Goal: Task Accomplishment & Management: Use online tool/utility

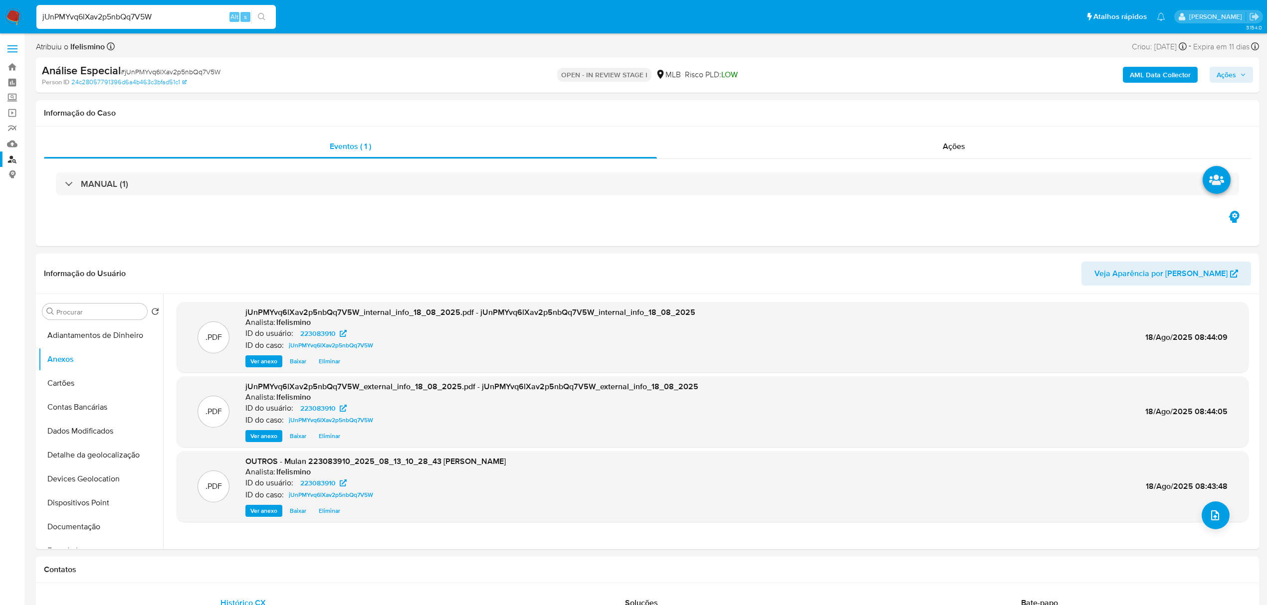
select select "10"
click at [1209, 515] on icon "upload-file" at bounding box center [1215, 516] width 12 height 12
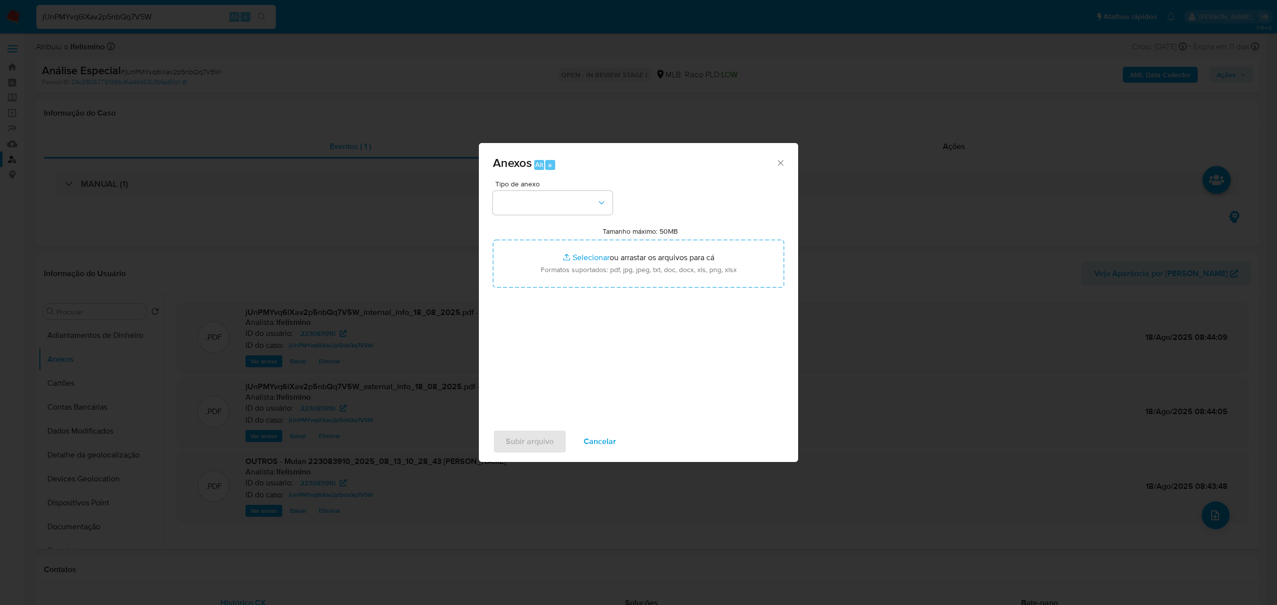
click at [475, 312] on div "Anexos Alt a Tipo de anexo Tamanho máximo: 50MB Selecionar arquivos Selecionar …" at bounding box center [638, 302] width 1277 height 605
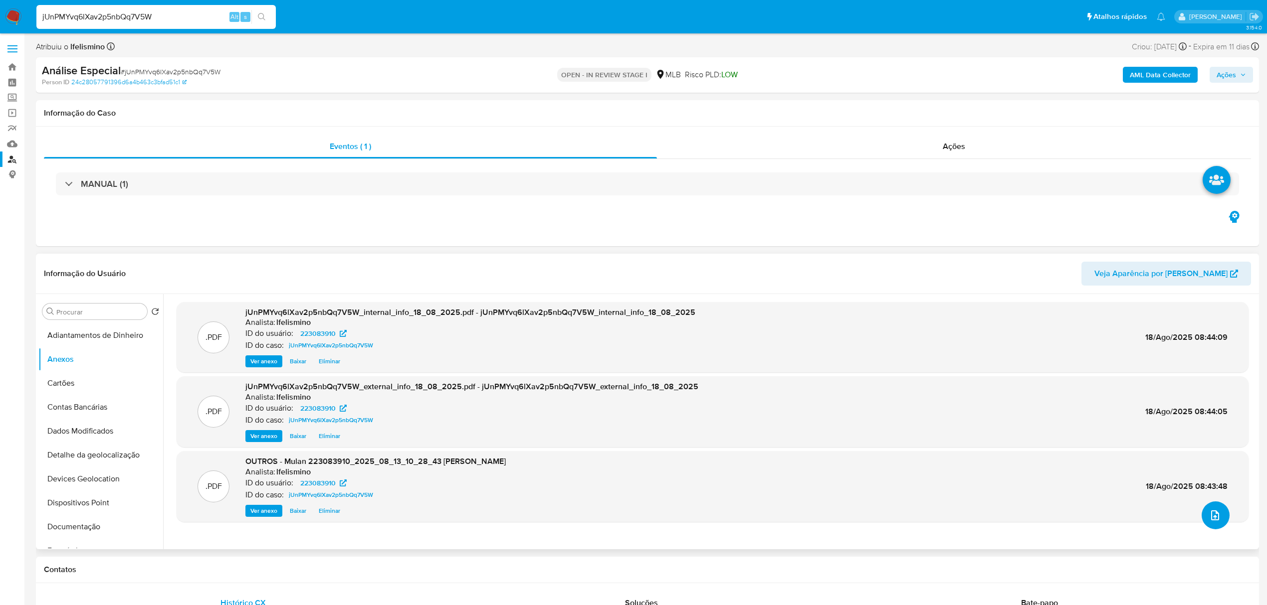
click at [1209, 510] on icon "upload-file" at bounding box center [1215, 516] width 12 height 12
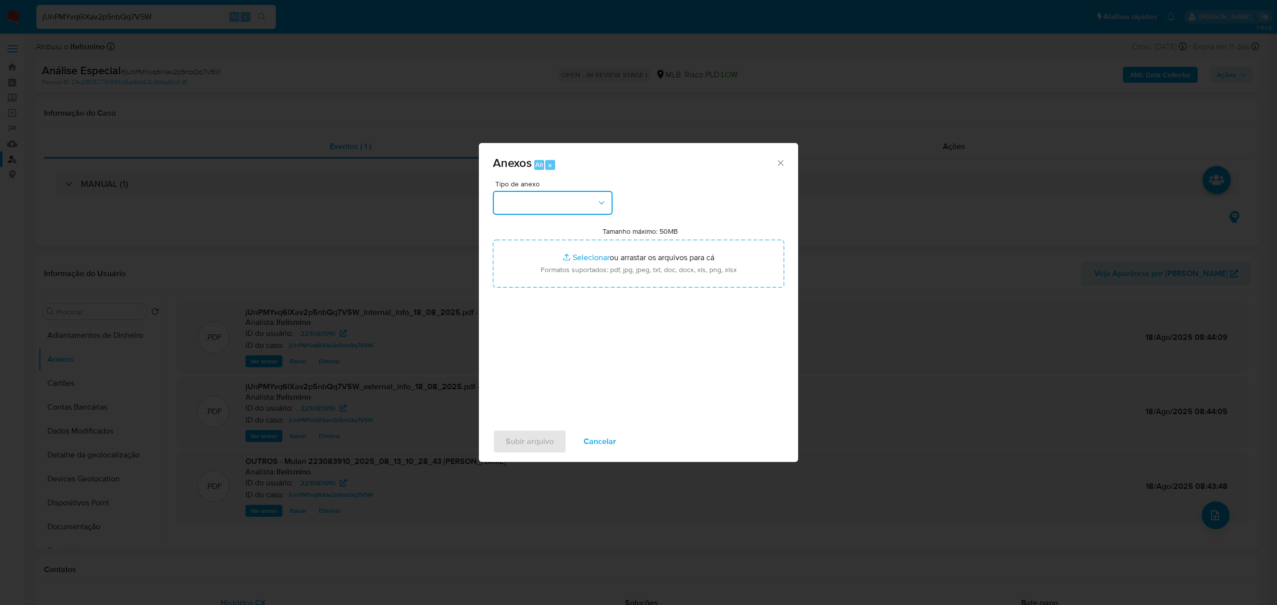
click at [549, 210] on button "button" at bounding box center [553, 203] width 120 height 24
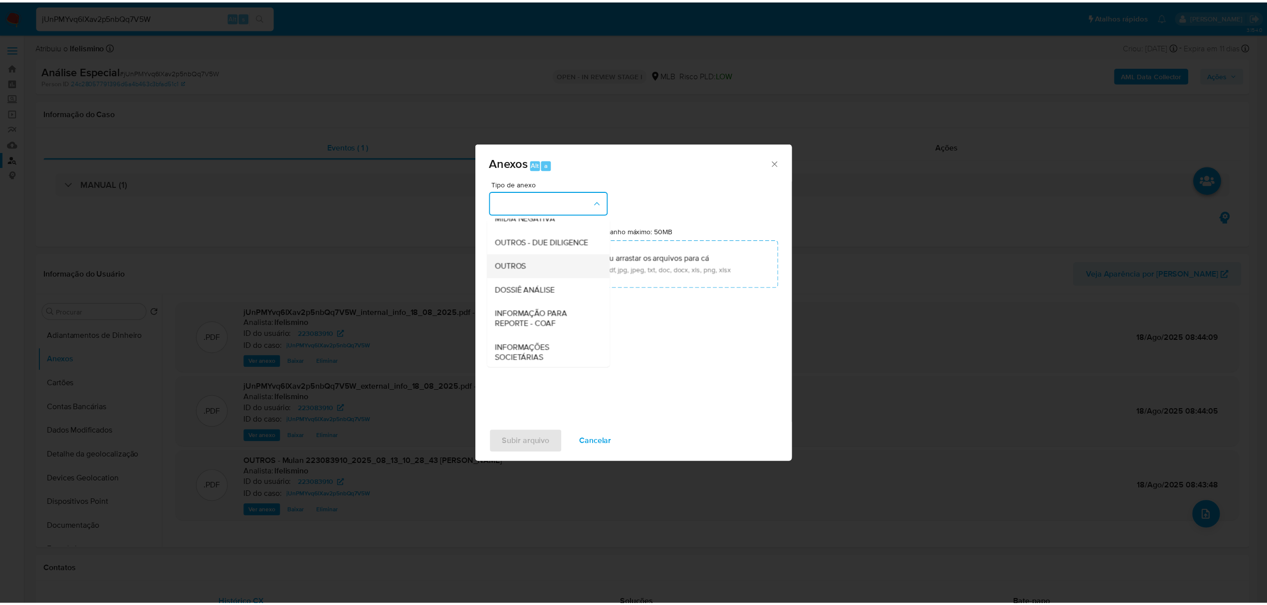
scroll to position [133, 0]
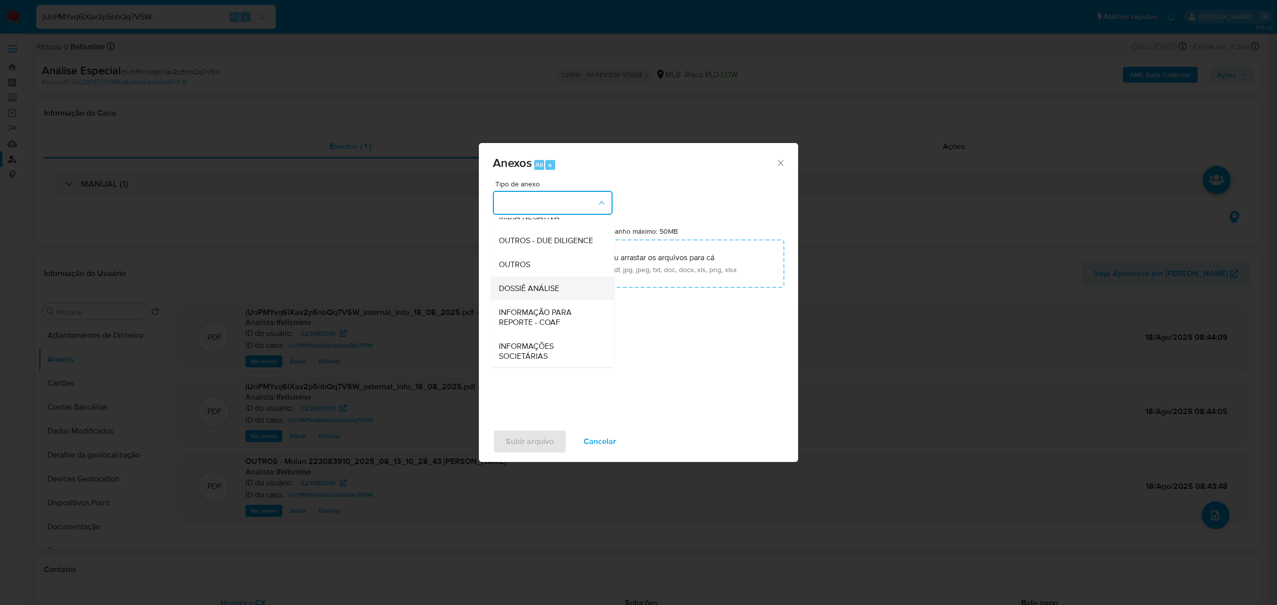
click at [550, 298] on div "DOSSIÊ ANÁLISE" at bounding box center [550, 289] width 102 height 24
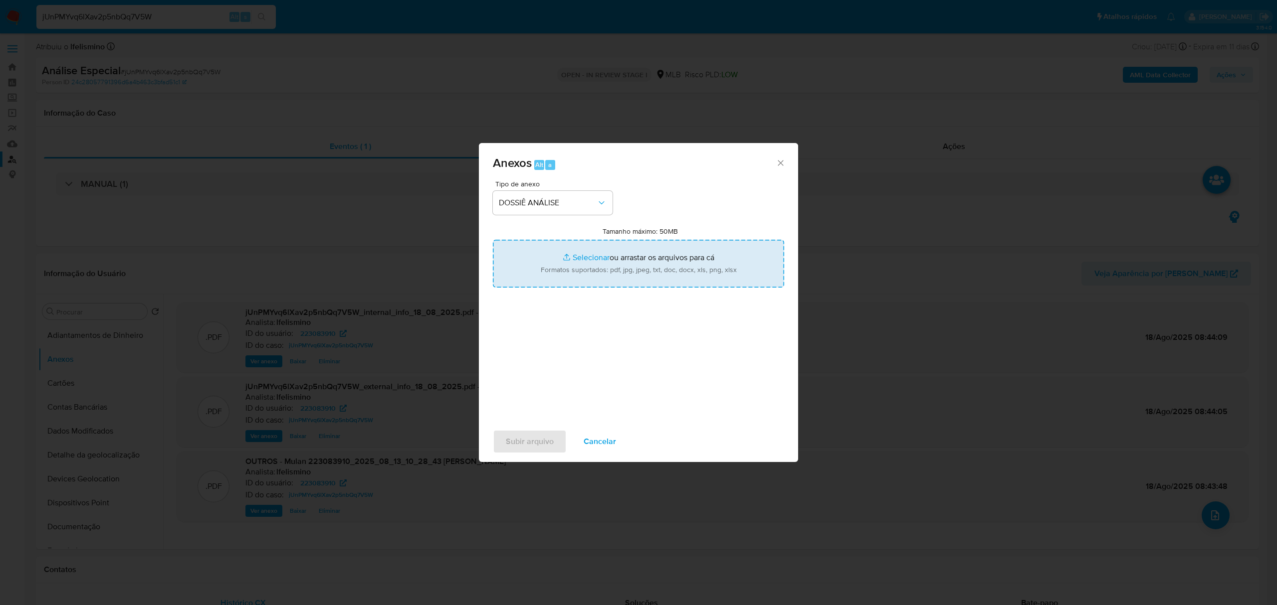
type input "C:\fakepath\SAR - CPF 06457301576 - IANCA PINTO SILVA.pdf"
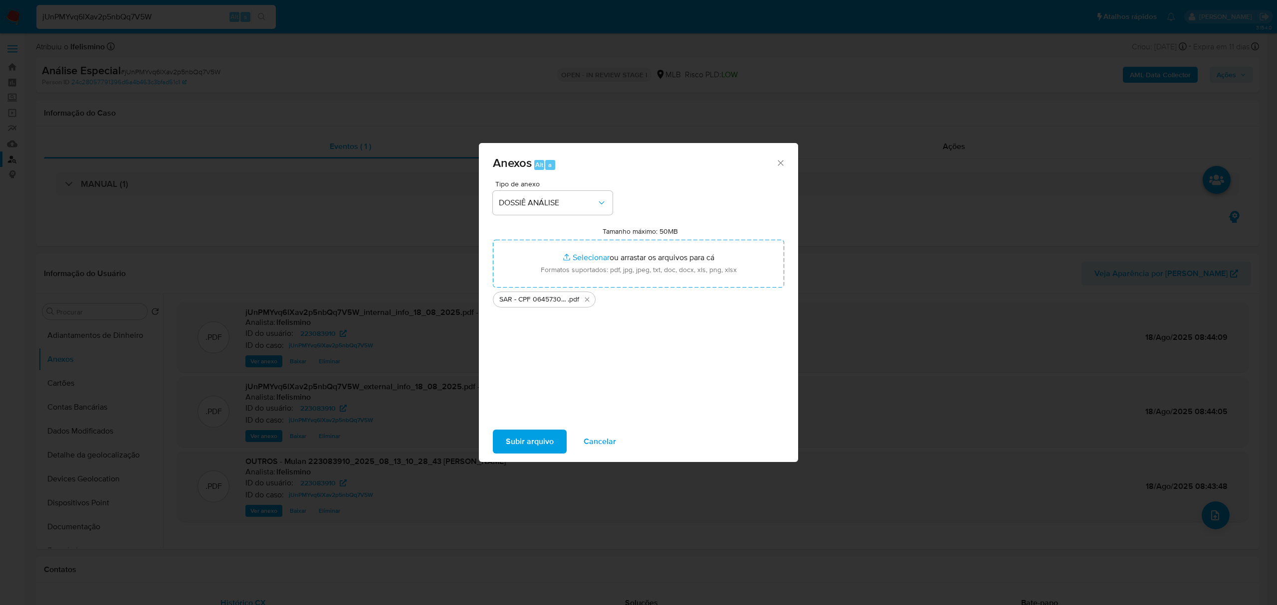
click at [530, 438] on span "Subir arquivo" at bounding box center [530, 442] width 48 height 22
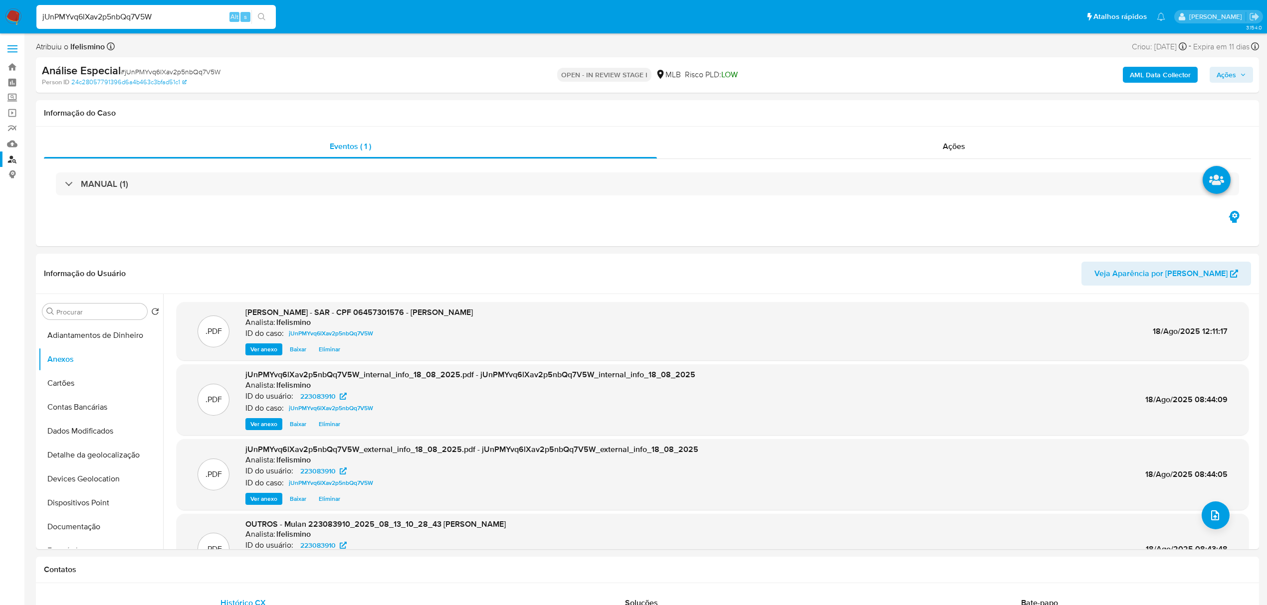
click at [1237, 76] on span "Ações" at bounding box center [1230, 75] width 29 height 14
drag, startPoint x: 978, startPoint y: 102, endPoint x: 964, endPoint y: 106, distance: 14.0
click at [973, 101] on div "Resolução do caso Alt r" at bounding box center [953, 107] width 91 height 26
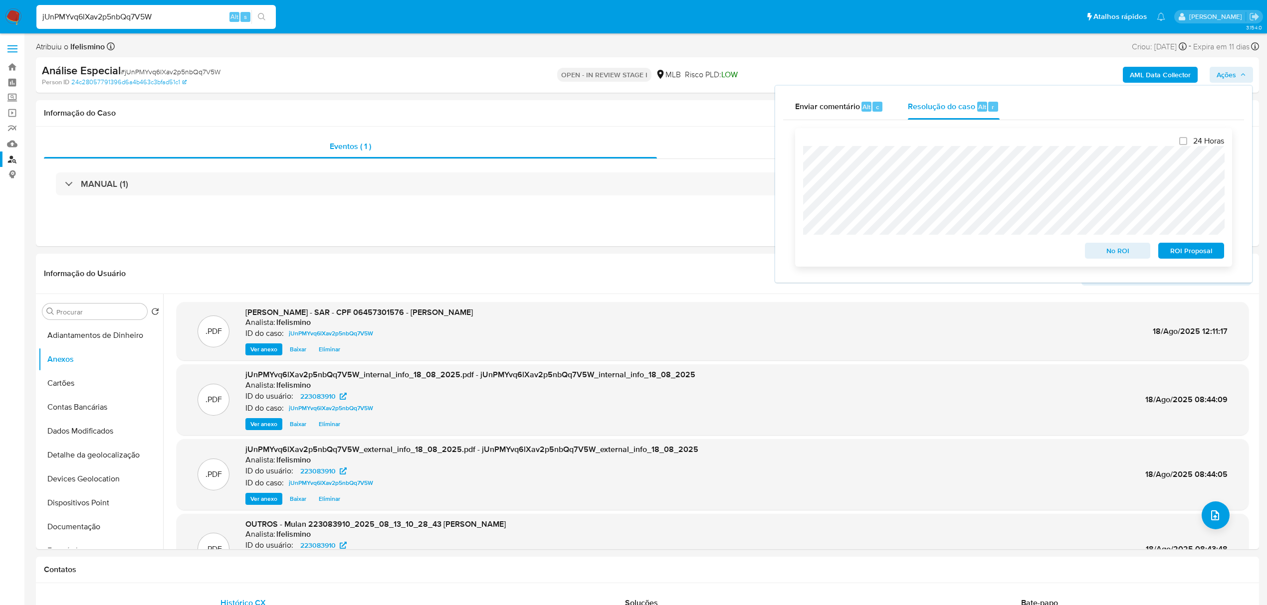
click at [1211, 250] on span "ROI Proposal" at bounding box center [1191, 251] width 52 height 14
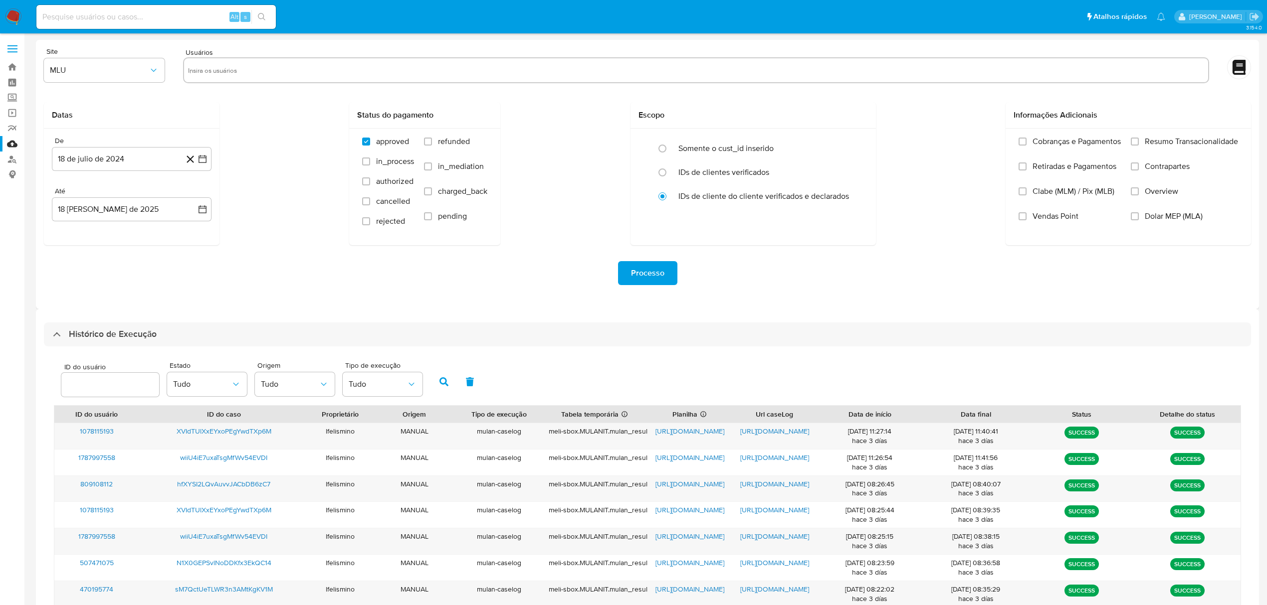
select select "50"
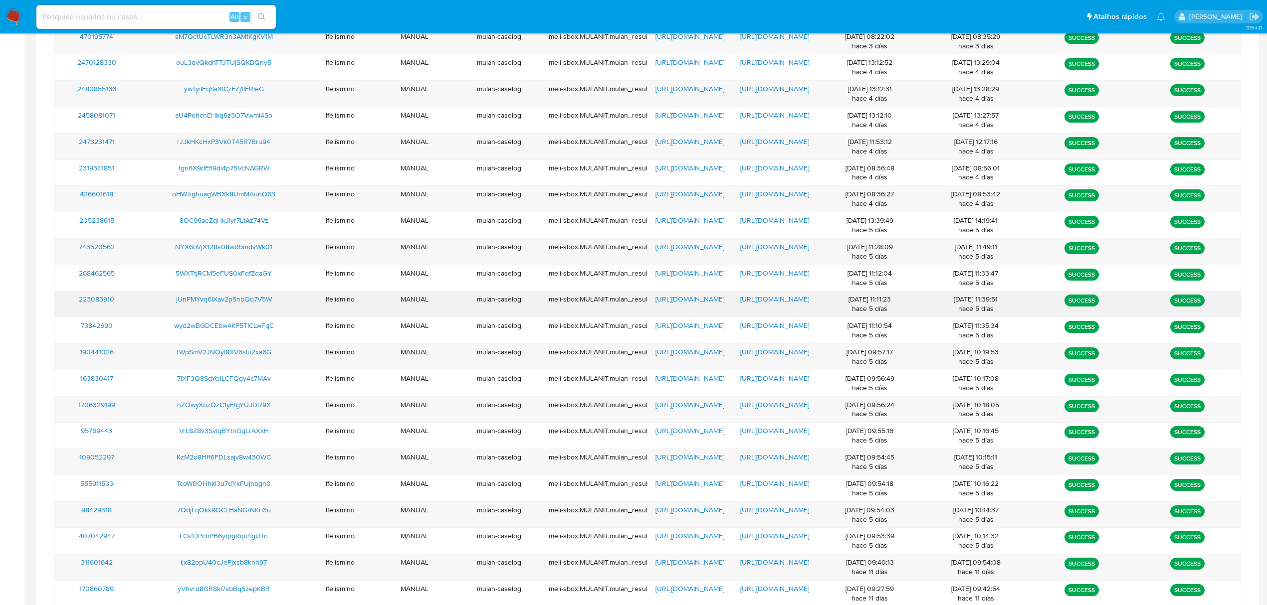
click at [777, 304] on span "[URL][DOMAIN_NAME]" at bounding box center [774, 299] width 69 height 10
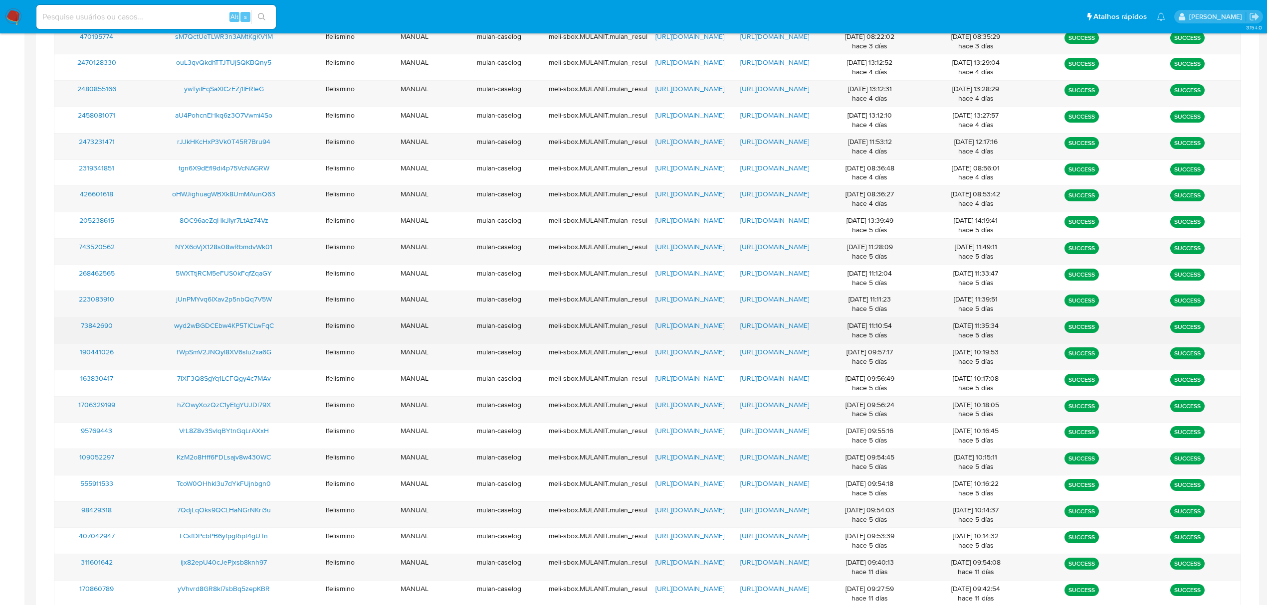
click at [756, 328] on span "https://docs.google.com/document/d/17RB5E1xX3-st2ySNW26Ra3Bv3lLOD-ABX1jvVutbQS4…" at bounding box center [774, 326] width 69 height 10
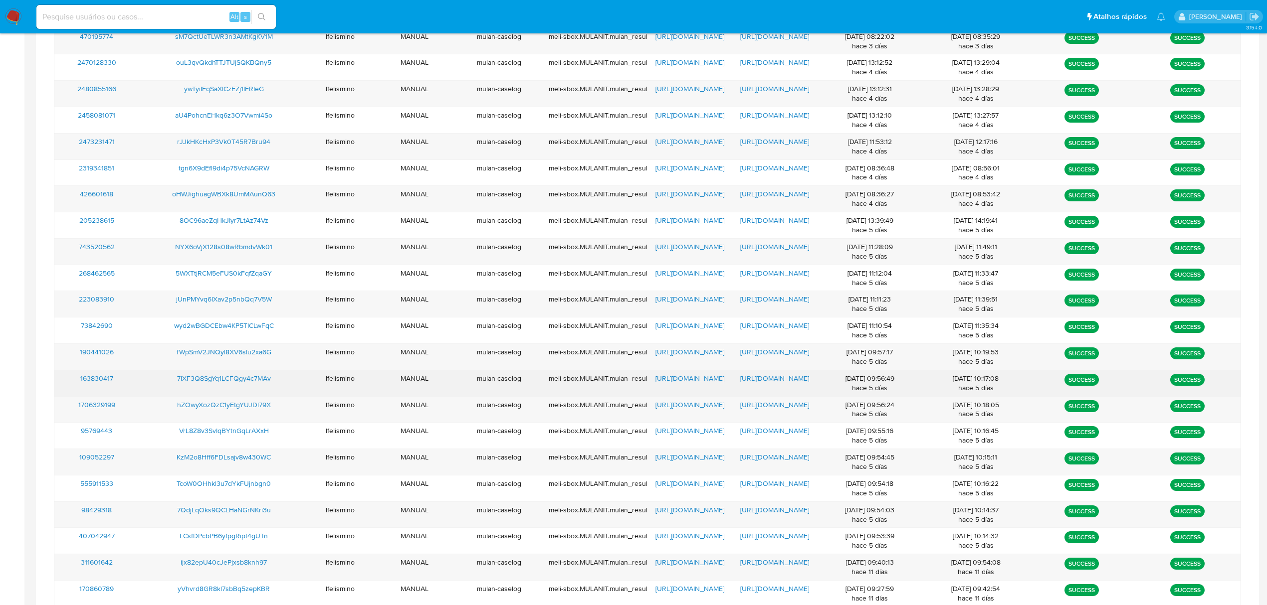
click at [745, 382] on span "https://docs.google.com/document/d/1YGKvjNGRM5xd9dHGIKI2T1tMIz4k3a1H1uemHVYgEII…" at bounding box center [774, 379] width 69 height 10
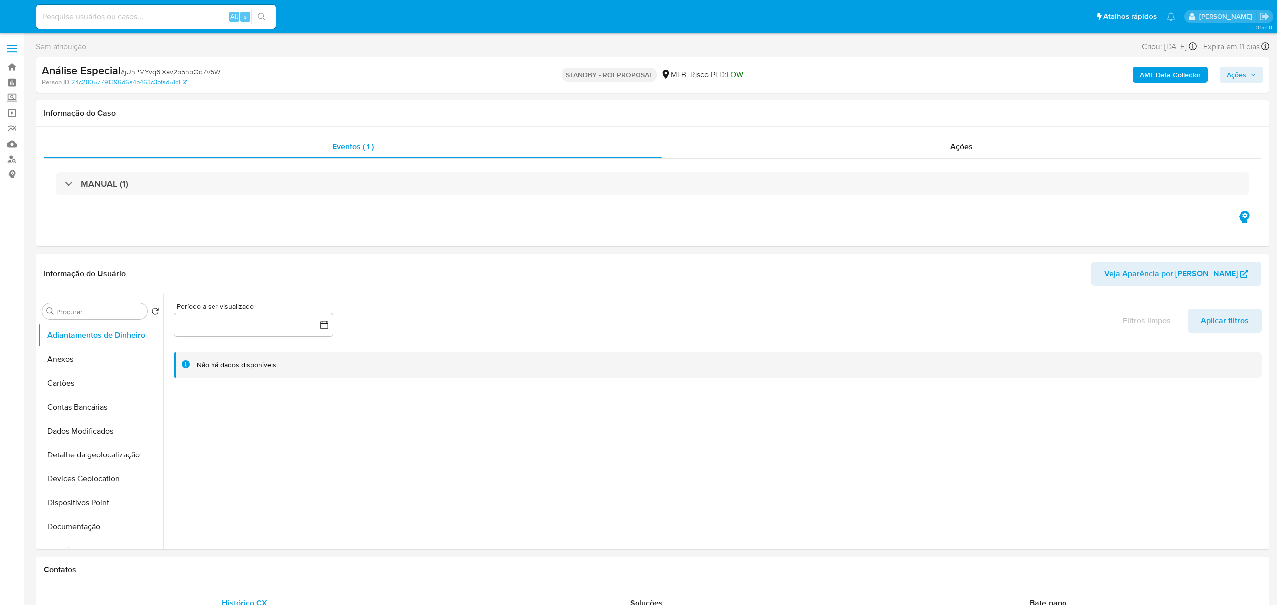
select select "10"
paste input "wyd2wBGDCEbw4KP5TICLwFqC"
type input "wyd2wBGDCEbw4KP5TICLwFqC"
click at [261, 11] on button "search-icon" at bounding box center [261, 17] width 20 height 14
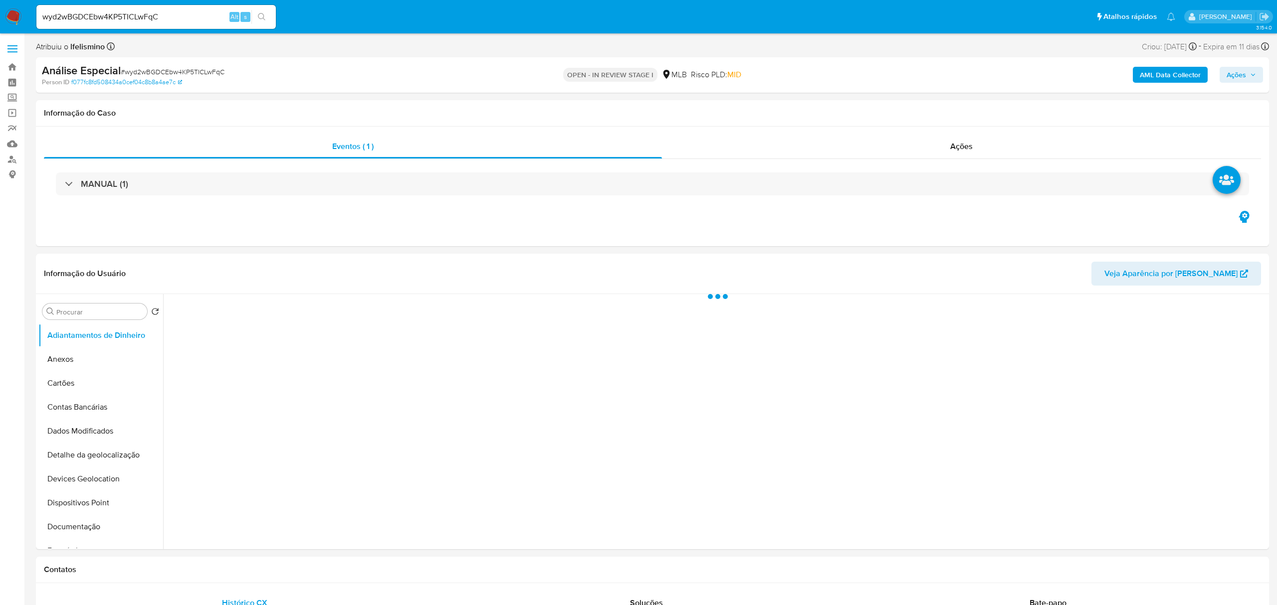
select select "10"
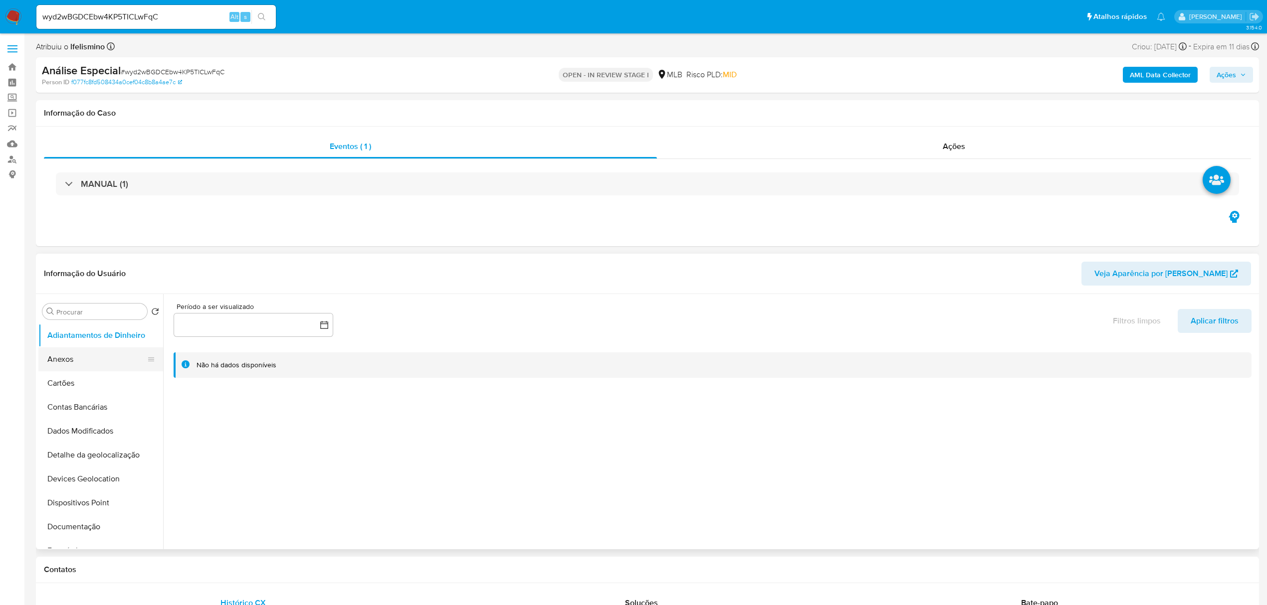
click at [98, 366] on button "Anexos" at bounding box center [96, 360] width 117 height 24
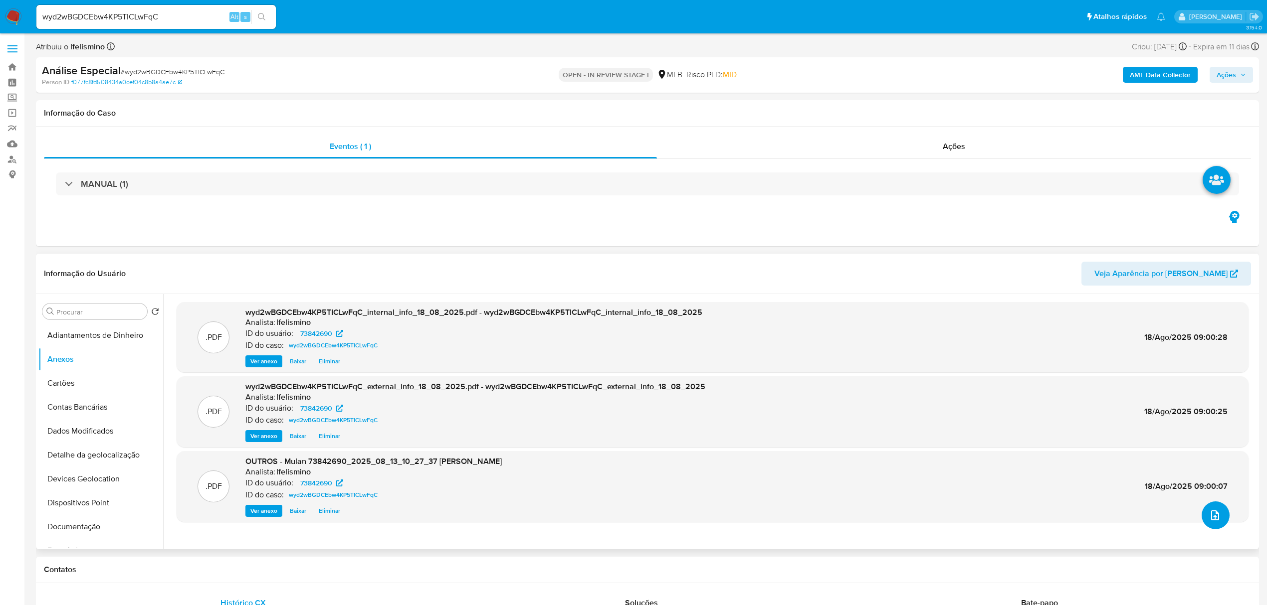
click at [1209, 525] on button "upload-file" at bounding box center [1215, 516] width 28 height 28
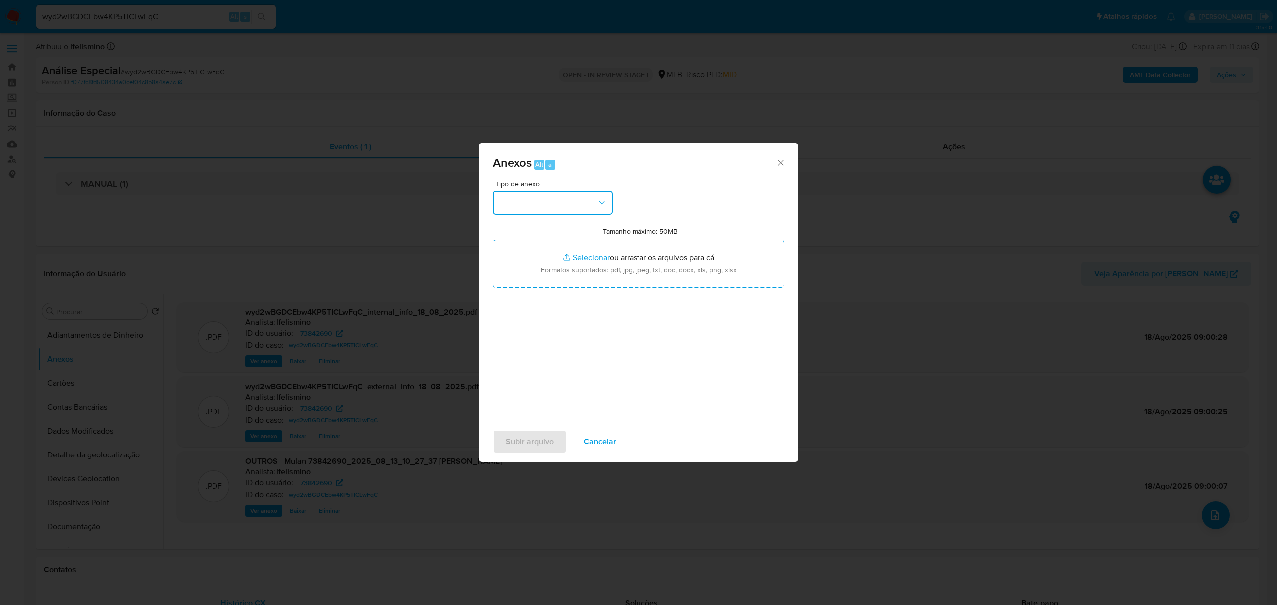
click at [574, 210] on button "button" at bounding box center [553, 203] width 120 height 24
click at [542, 277] on div "OUTROS" at bounding box center [550, 265] width 102 height 24
click at [523, 200] on span "OUTROS" at bounding box center [548, 203] width 98 height 10
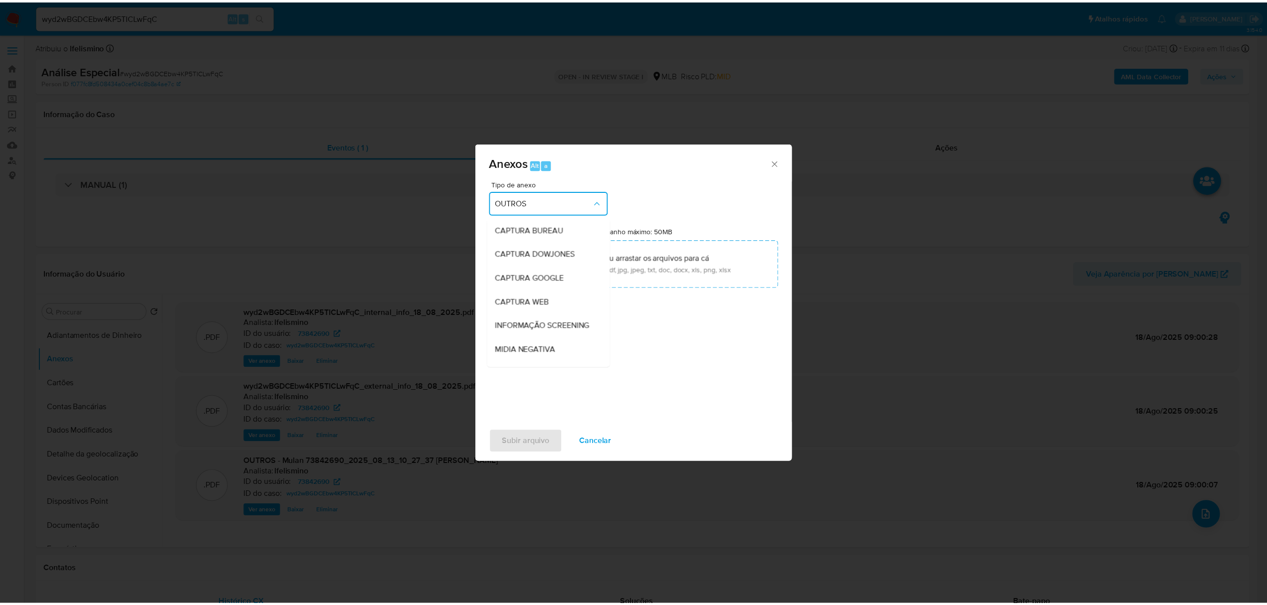
scroll to position [125, 0]
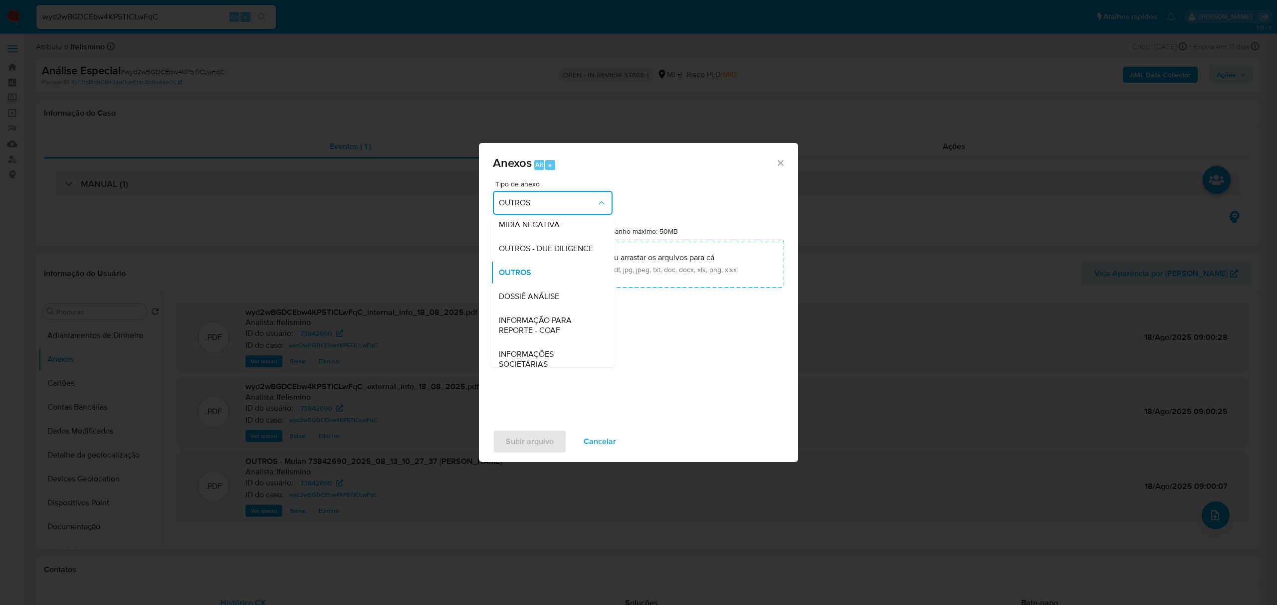
click at [517, 302] on span "DOSSIÊ ANÁLISE" at bounding box center [529, 297] width 60 height 10
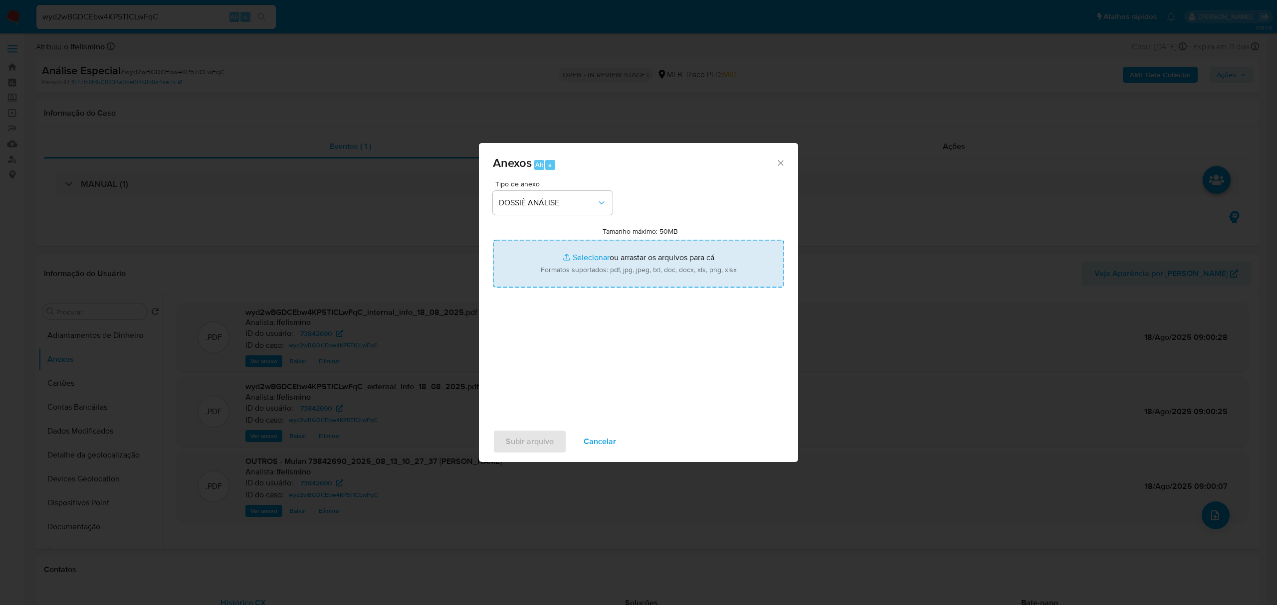
type input "C:\fakepath\SAR - CPF 36372680866 - FELIPE HENRIQUE MATHEUS.pdf"
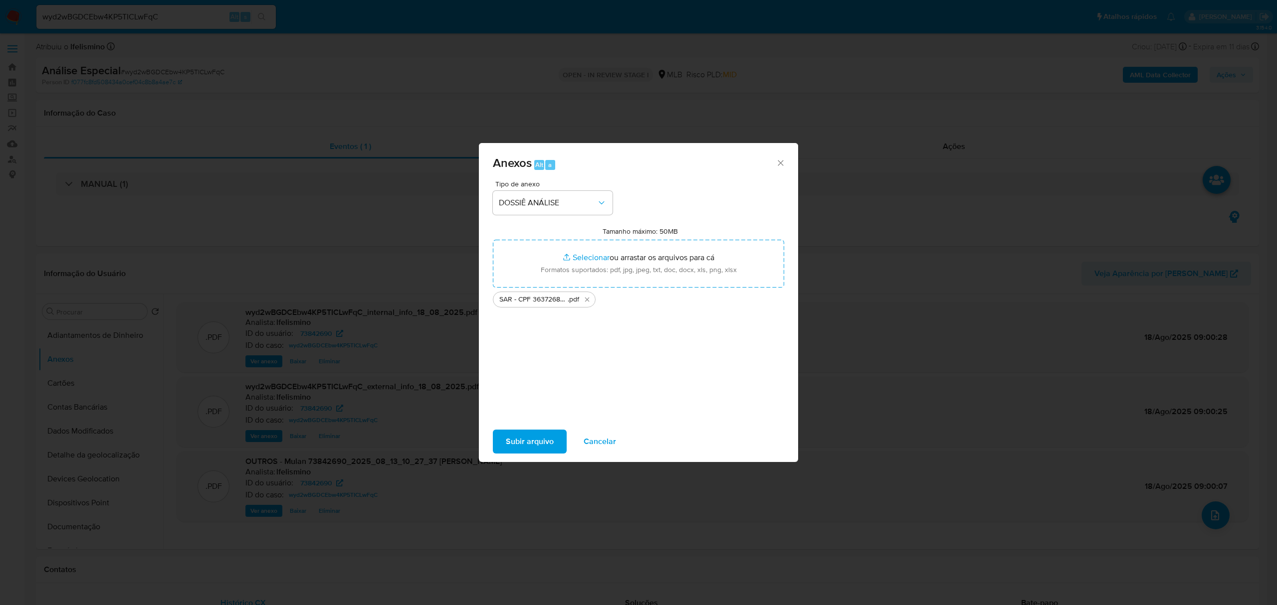
click at [515, 449] on span "Subir arquivo" at bounding box center [530, 442] width 48 height 22
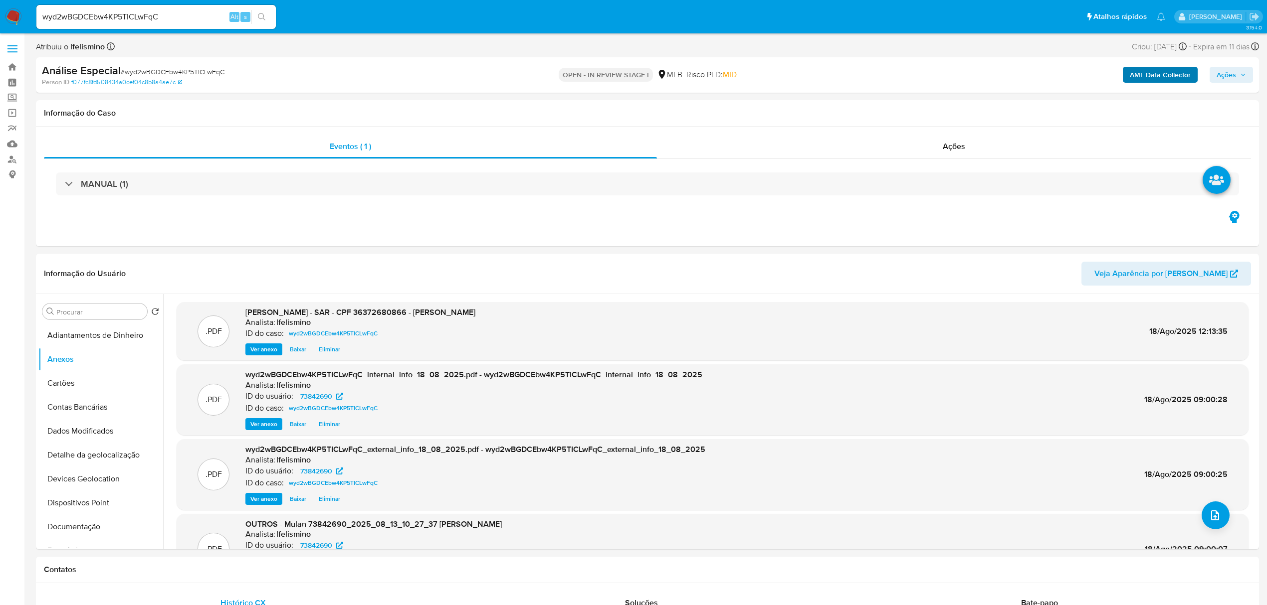
click at [1233, 80] on span "Ações" at bounding box center [1225, 75] width 19 height 16
click at [934, 102] on span "Resolução do caso" at bounding box center [941, 106] width 67 height 11
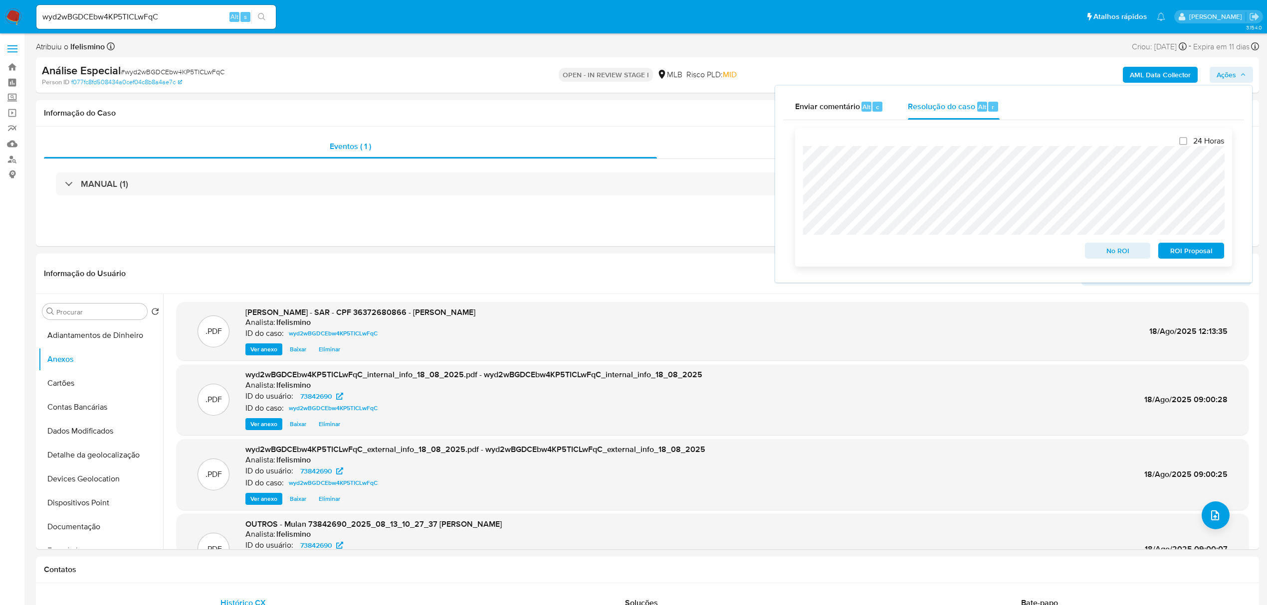
click at [1201, 258] on span "ROI Proposal" at bounding box center [1191, 251] width 52 height 14
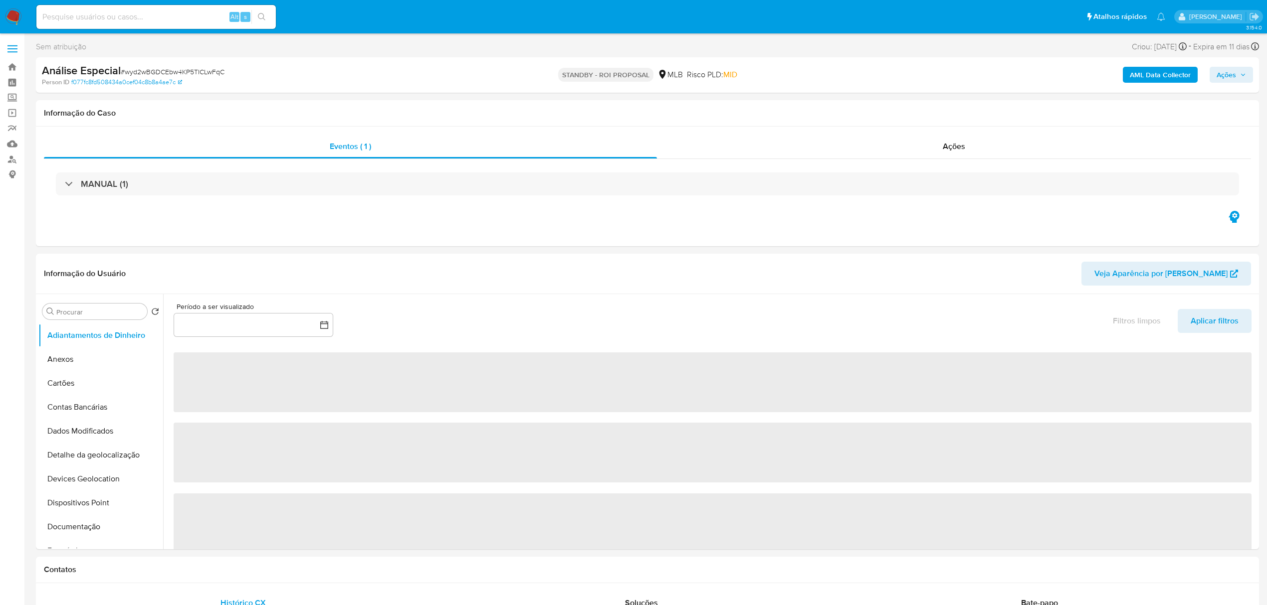
click at [152, 15] on input at bounding box center [155, 16] width 239 height 13
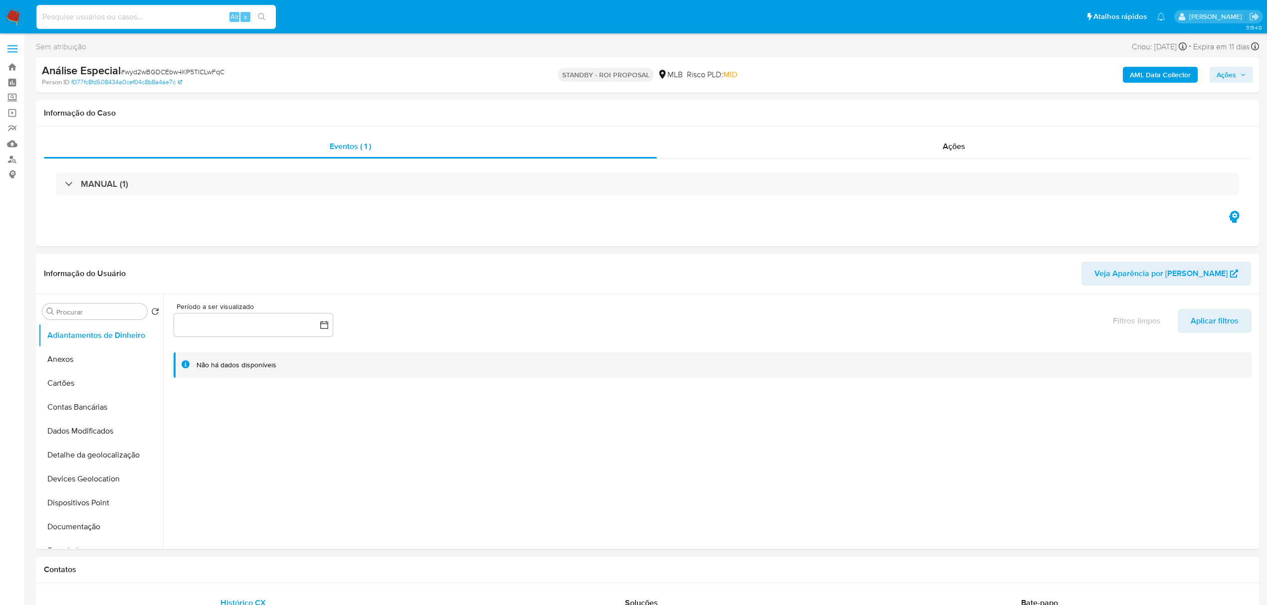
select select "10"
paste input "7IXF3Q8SgYq1LCFQgy4c7MAv"
type input "7IXF3Q8SgYq1LCFQgy4c7MAv"
click at [269, 12] on button "search-icon" at bounding box center [261, 17] width 20 height 14
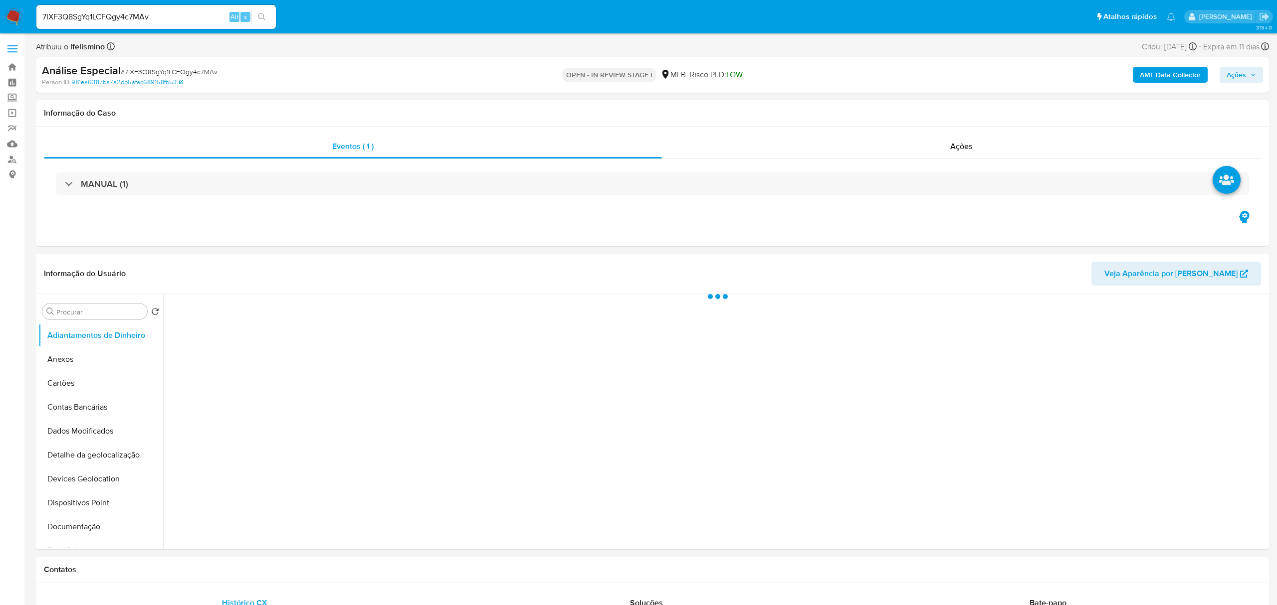
select select "10"
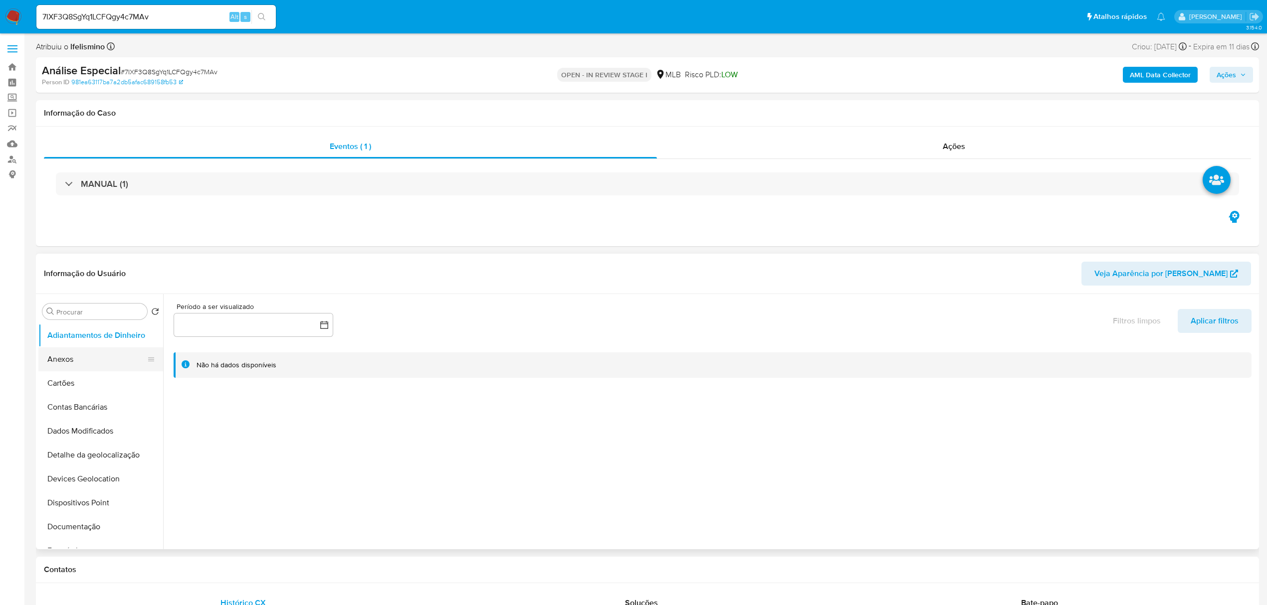
click at [133, 352] on button "Anexos" at bounding box center [96, 360] width 117 height 24
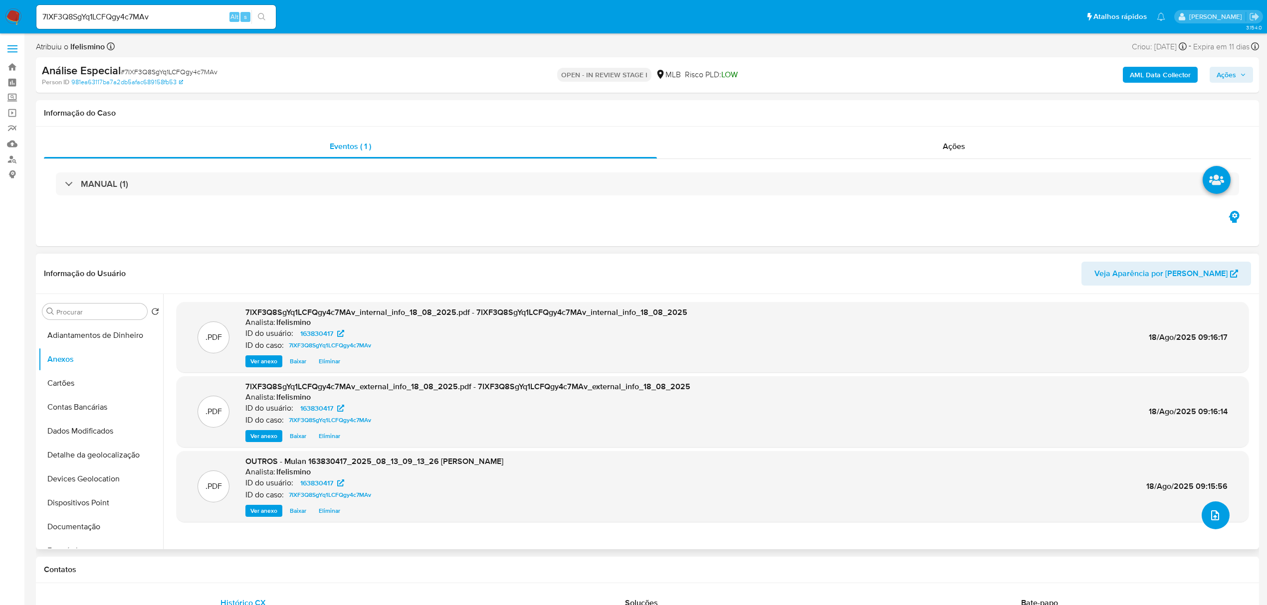
click at [1211, 517] on icon "upload-file" at bounding box center [1215, 516] width 8 height 10
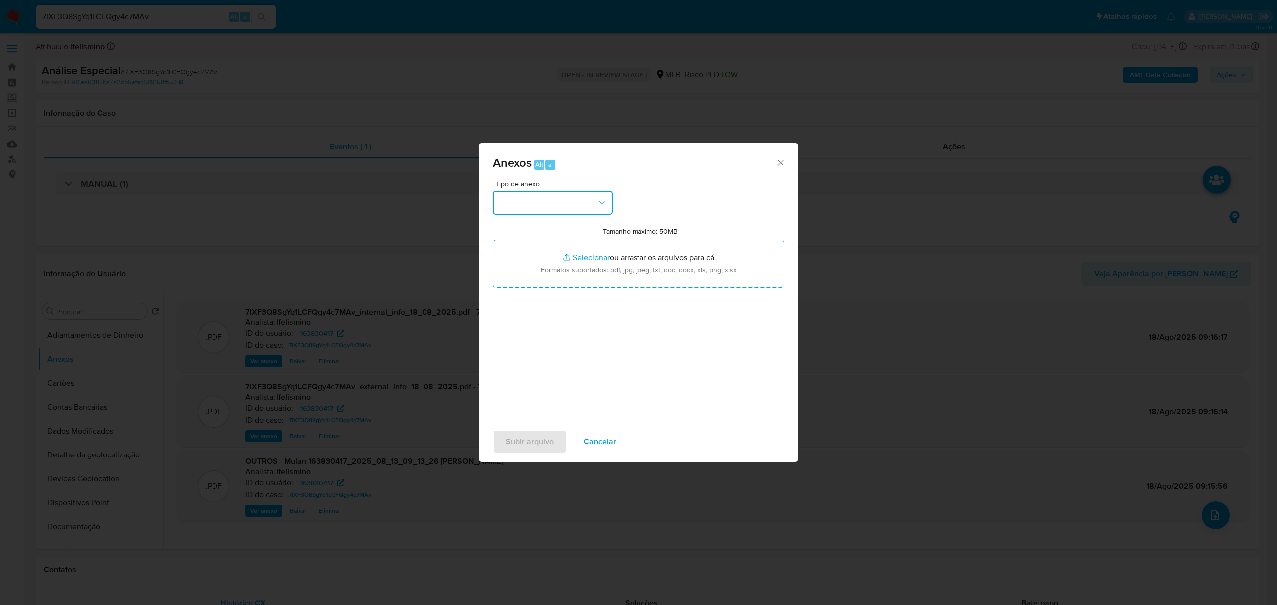
click at [584, 197] on button "button" at bounding box center [553, 203] width 120 height 24
click at [559, 311] on span "INFORMAÇÃO PARA REPORTE - COAF" at bounding box center [550, 317] width 102 height 20
click at [559, 311] on div "Tipo de anexo CAPTURA BUREAU CAPTURA DOWJONES CAPTURA GOOGLE CAPTURA WEB INFORM…" at bounding box center [638, 298] width 291 height 235
click at [563, 196] on button "INFORMAÇÃO PARA REPORTE - COAF" at bounding box center [553, 203] width 120 height 24
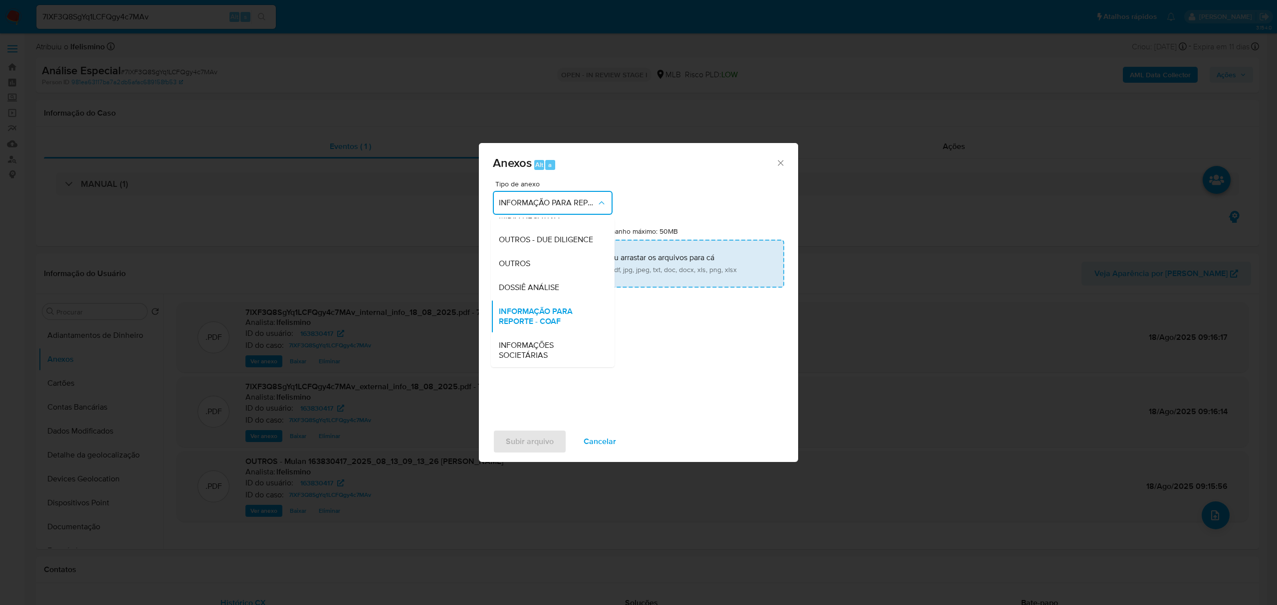
click at [551, 280] on div "DOSSIÊ ANÁLISE" at bounding box center [550, 288] width 102 height 24
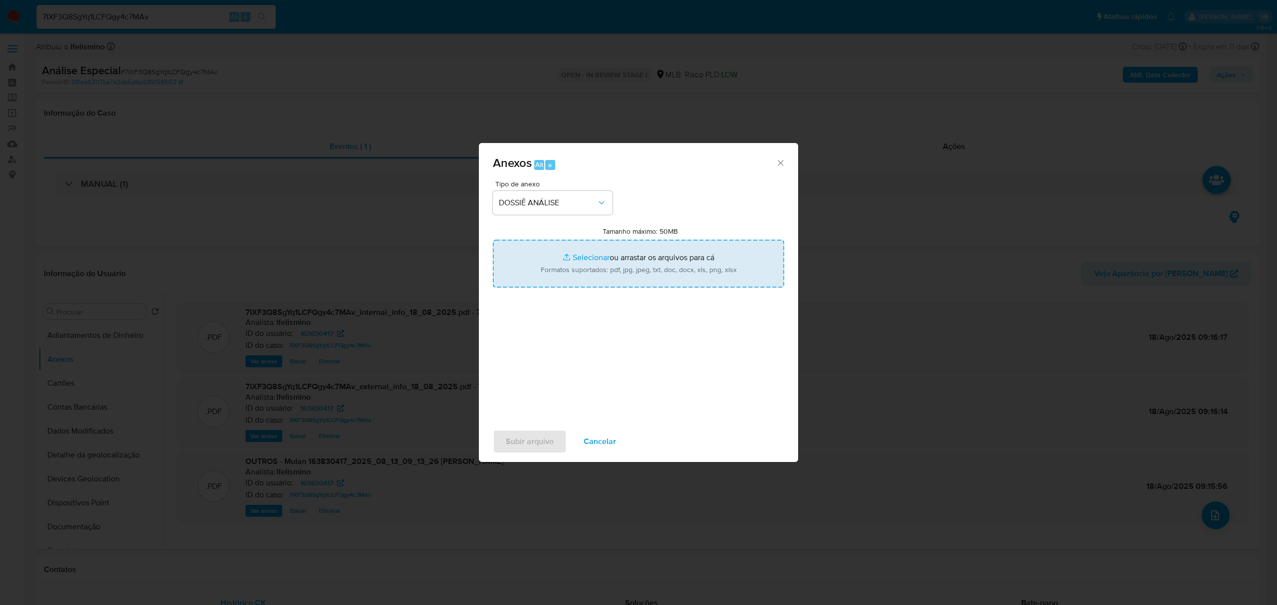
type input "C:\fakepath\SAR - CPF 55221670925 - CARLOS ALBERTO VESCOVI.pdf"
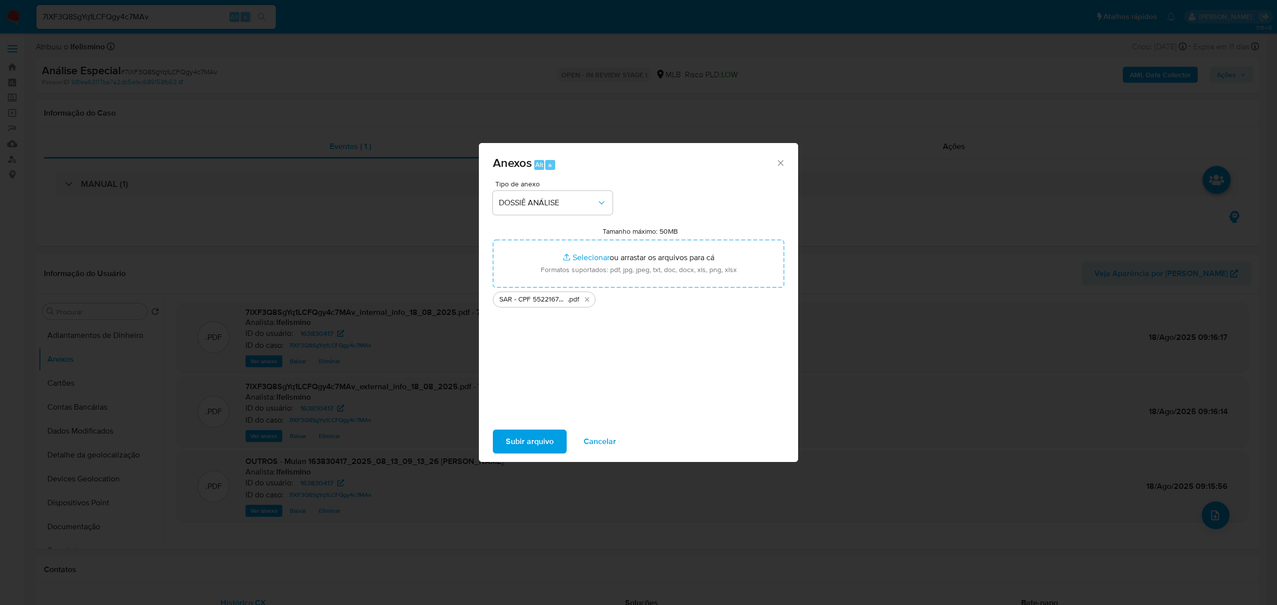
click at [527, 439] on span "Subir arquivo" at bounding box center [530, 442] width 48 height 22
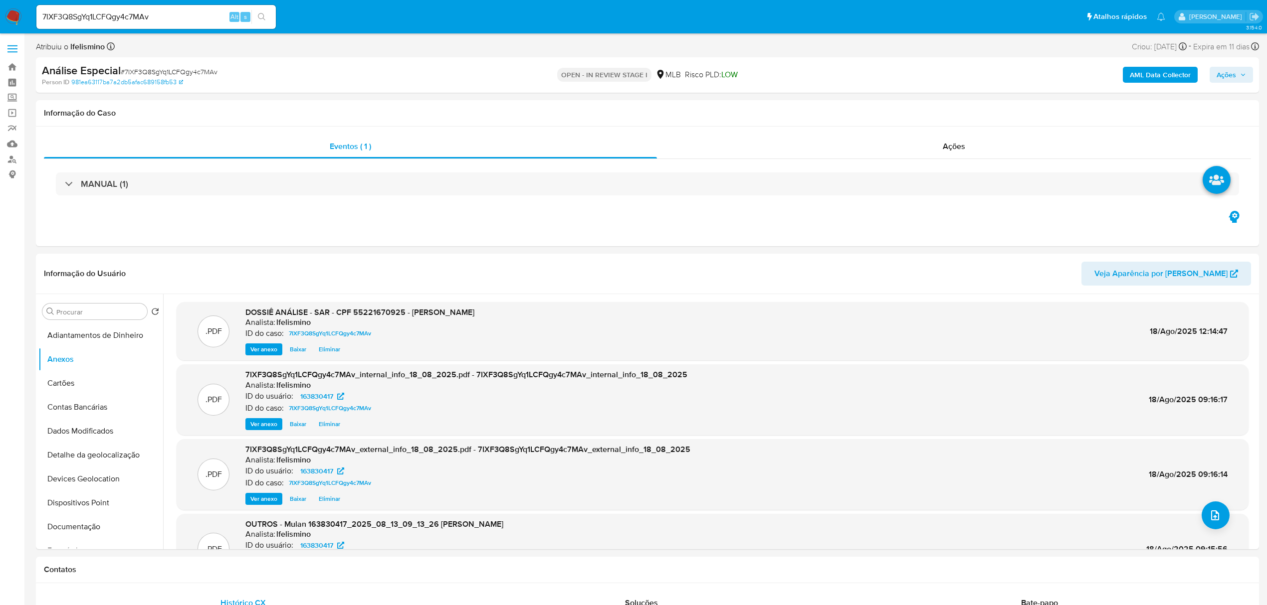
click at [1220, 76] on span "Ações" at bounding box center [1225, 75] width 19 height 16
click at [932, 107] on span "Resolução do caso" at bounding box center [941, 106] width 67 height 11
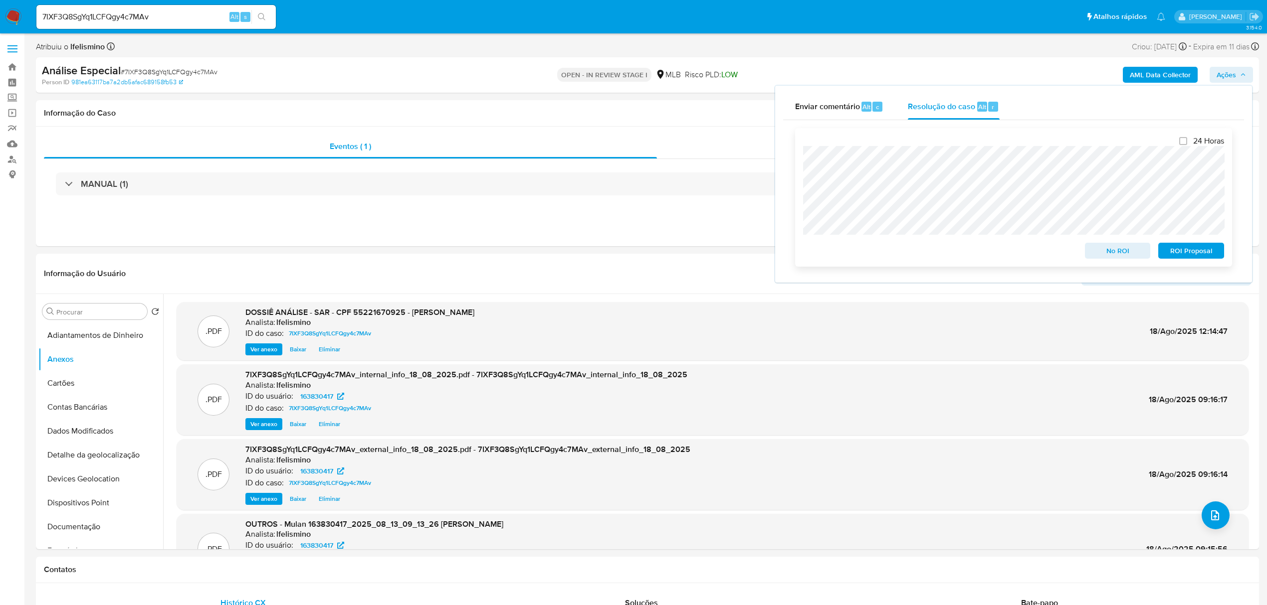
click at [1199, 248] on span "ROI Proposal" at bounding box center [1191, 251] width 52 height 14
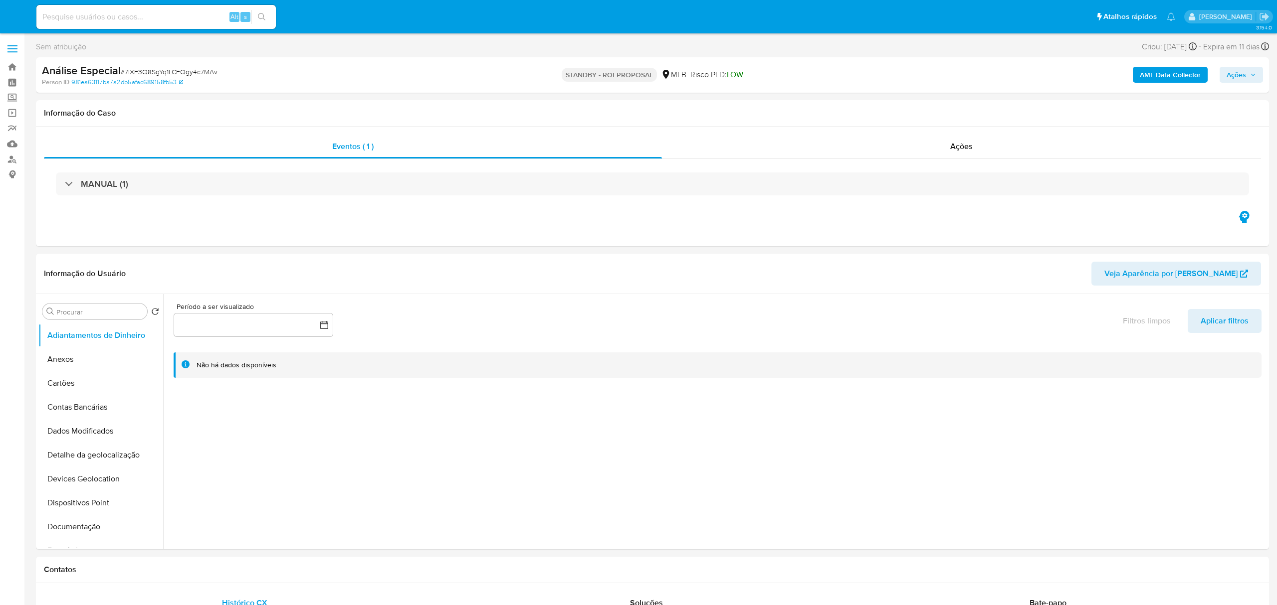
select select "10"
